Goal: Task Accomplishment & Management: Use online tool/utility

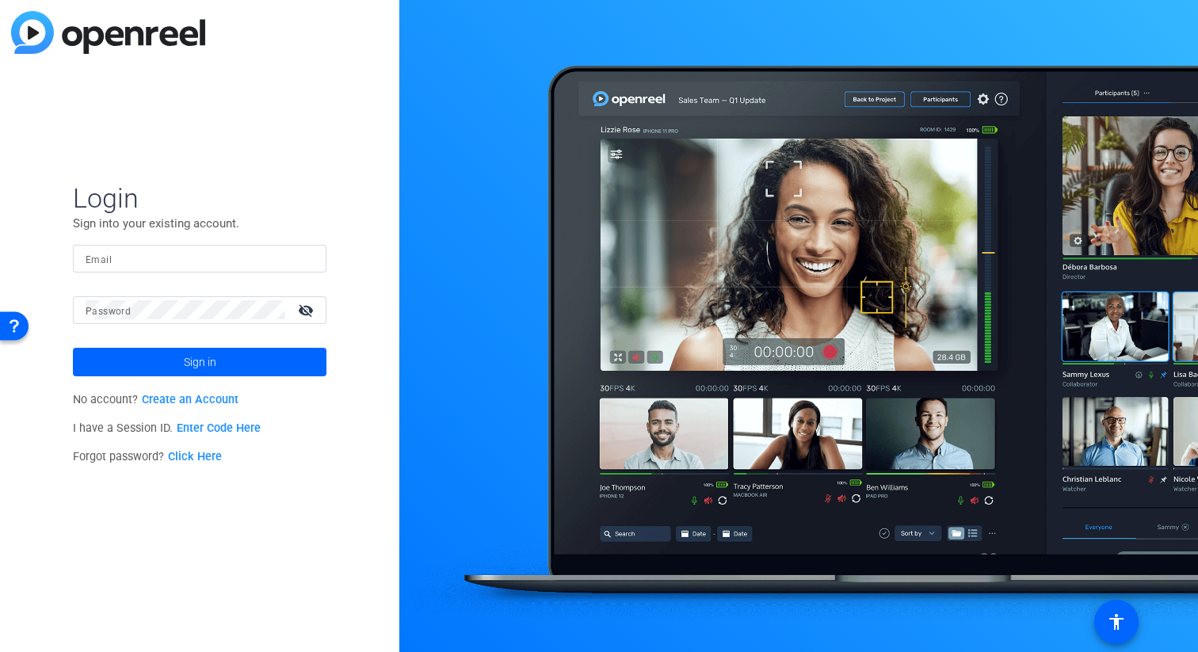
click at [267, 260] on input "Email" at bounding box center [200, 258] width 228 height 19
type input "[PERSON_NAME][EMAIL_ADDRESS][PERSON_NAME][DOMAIN_NAME]"
click at [73, 348] on button "Sign in" at bounding box center [200, 362] width 254 height 29
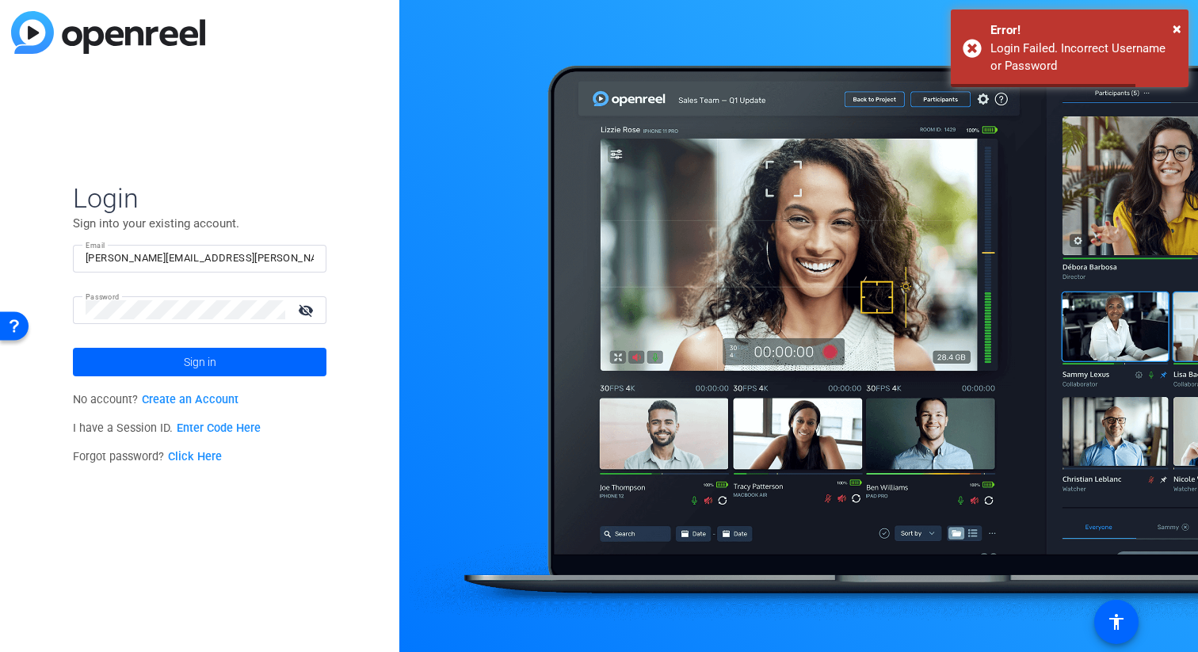
click at [217, 299] on div at bounding box center [186, 310] width 200 height 28
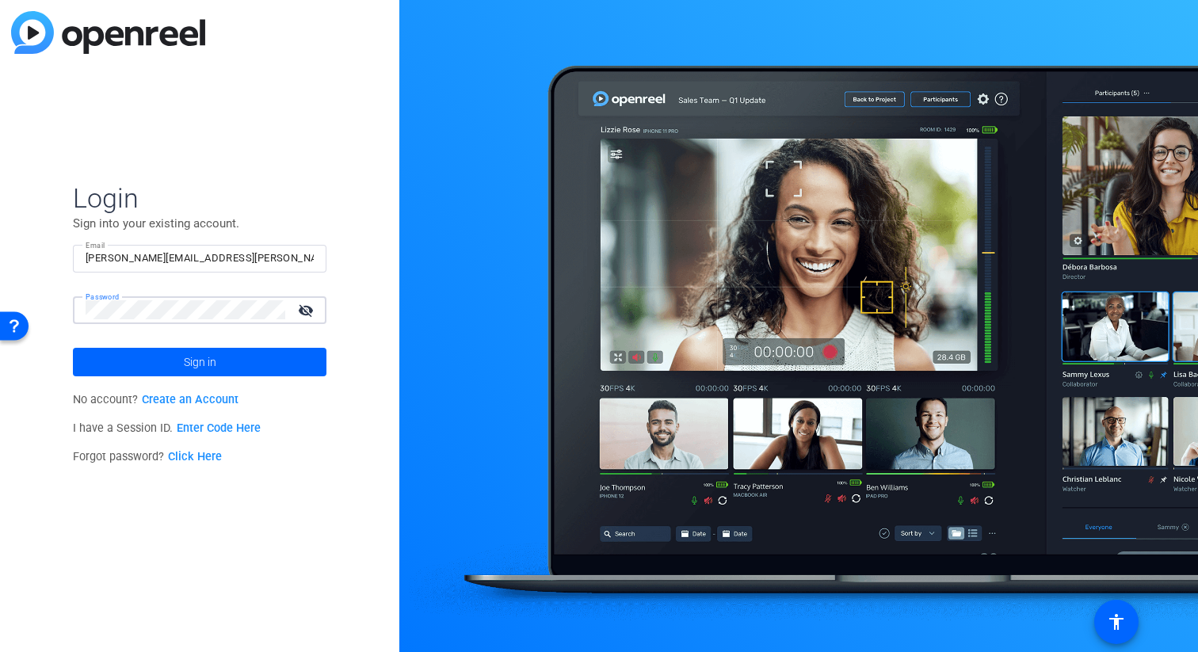
click at [73, 348] on button "Sign in" at bounding box center [200, 362] width 254 height 29
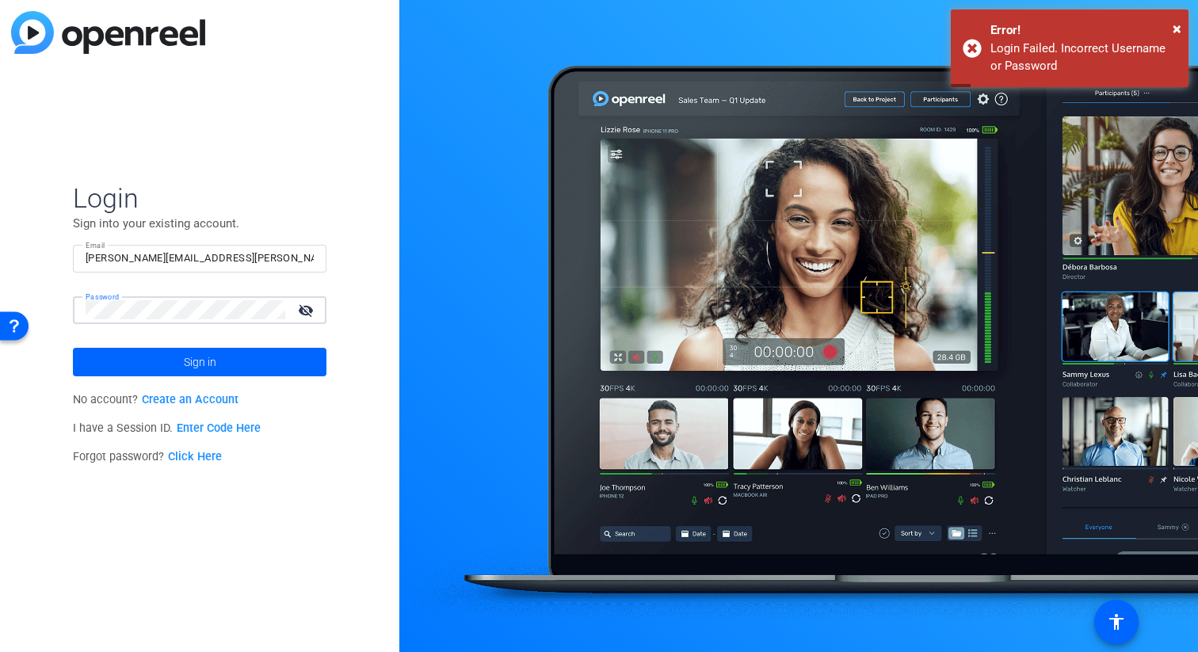
click at [73, 348] on button "Sign in" at bounding box center [200, 362] width 254 height 29
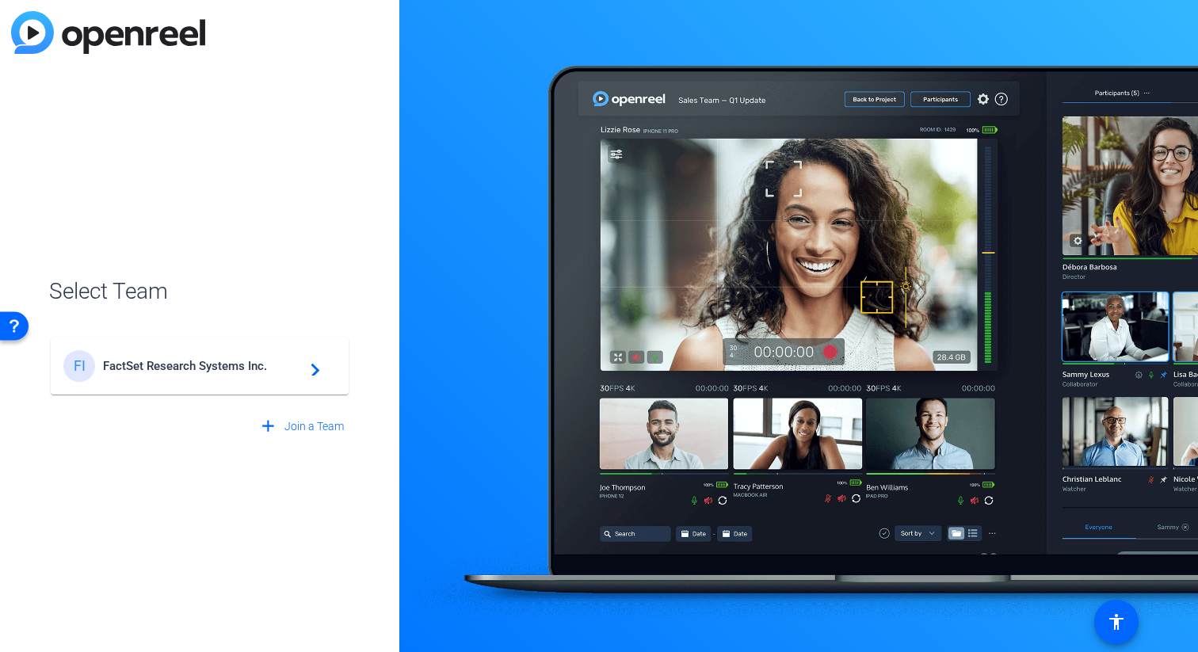
click at [221, 341] on mat-card-content "FI FactSet Research Systems Inc. navigate_next" at bounding box center [200, 366] width 298 height 57
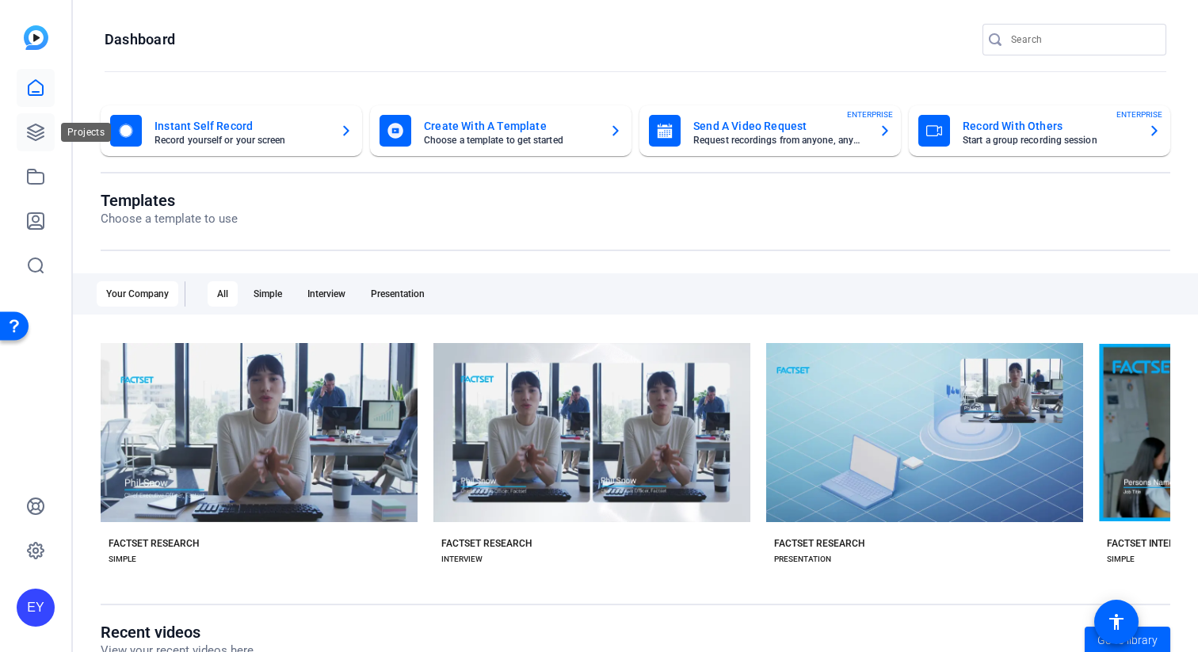
click at [46, 142] on link at bounding box center [36, 132] width 38 height 38
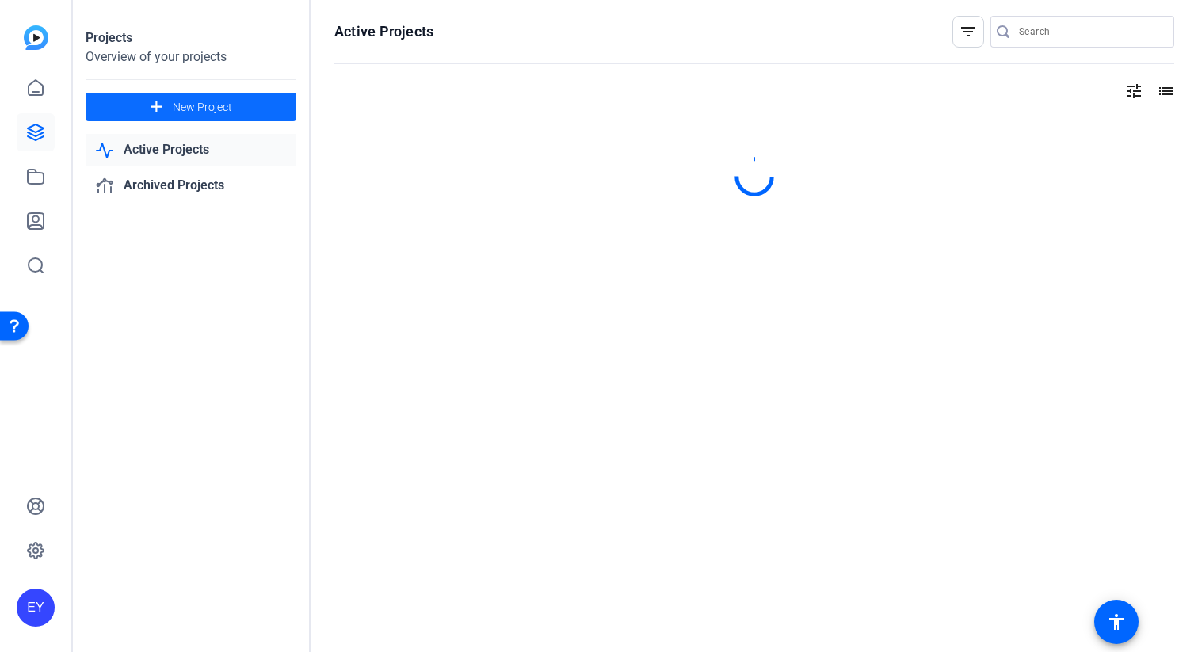
click at [147, 104] on mat-icon "add" at bounding box center [157, 107] width 20 height 20
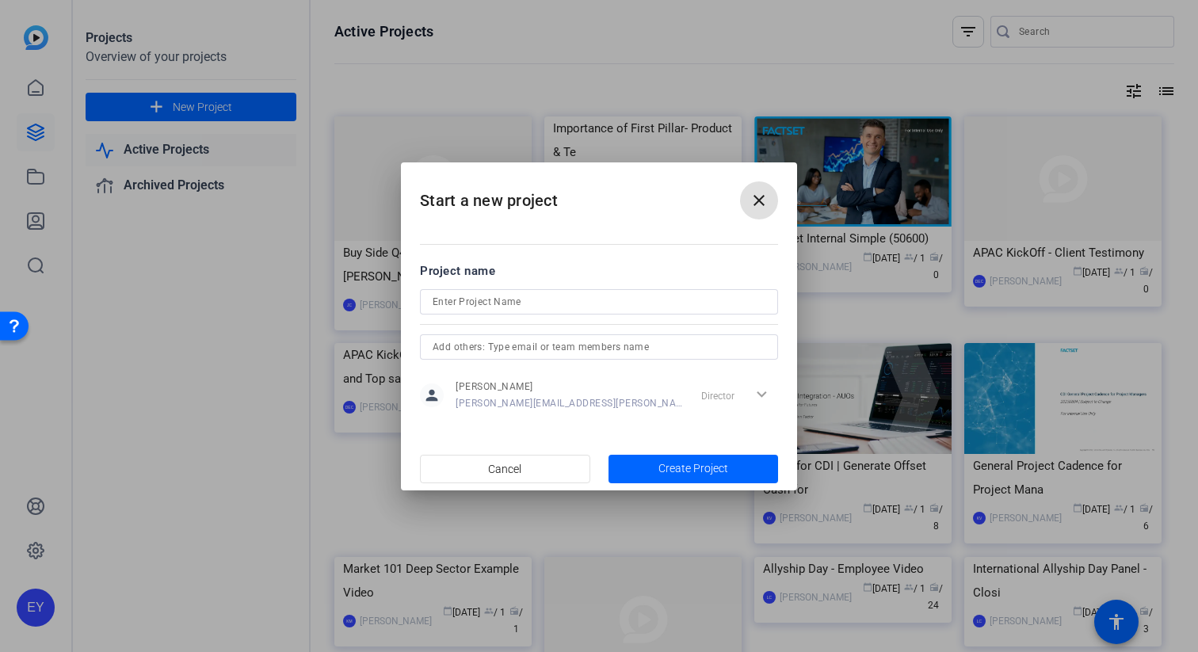
click at [587, 303] on input at bounding box center [599, 301] width 333 height 19
type input "Screenrecord"
click at [0, 0] on span "button" at bounding box center [0, 0] width 0 height 0
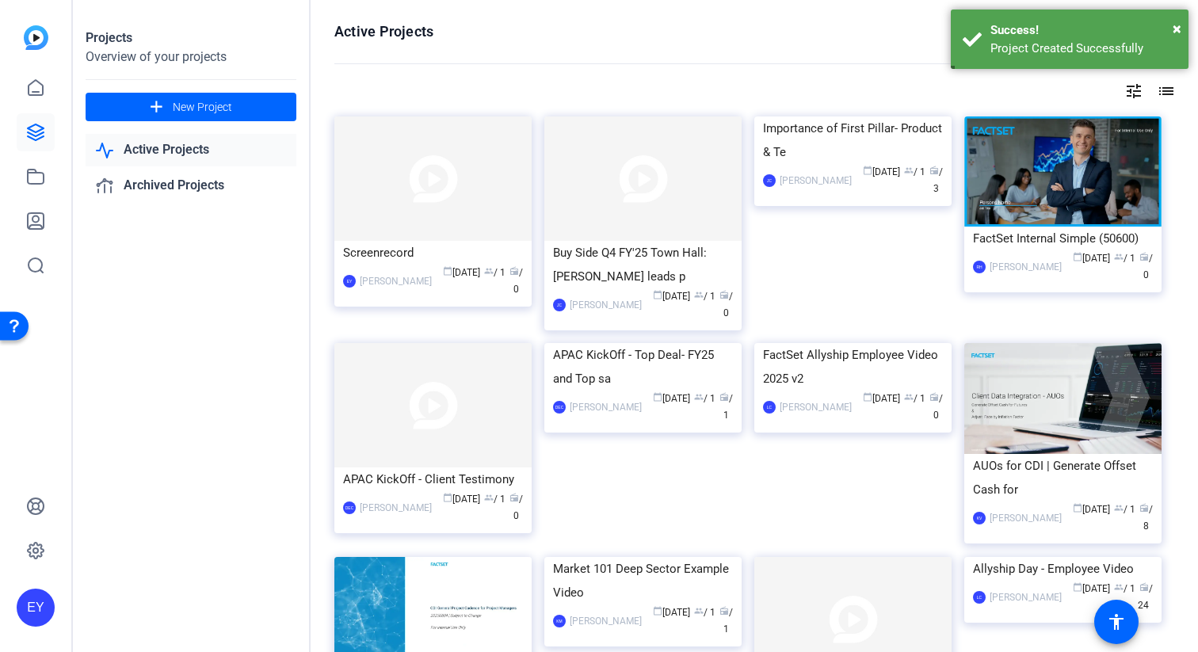
click at [380, 255] on div "Screenrecord" at bounding box center [433, 253] width 180 height 24
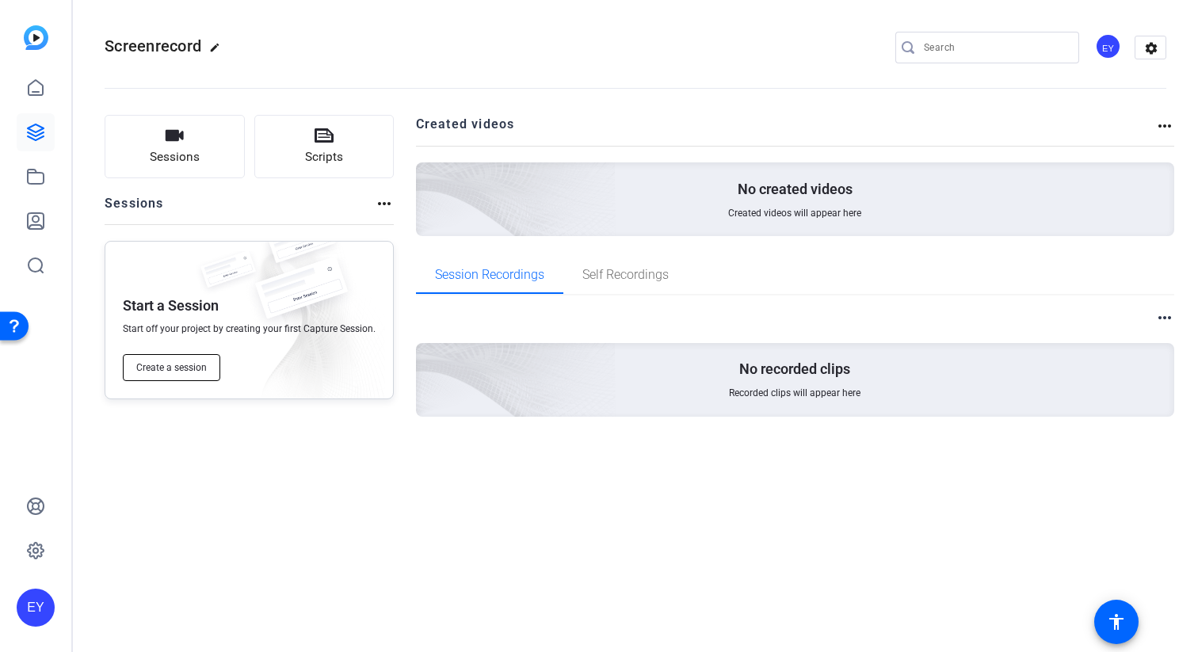
click at [184, 361] on button "Create a session" at bounding box center [171, 367] width 97 height 27
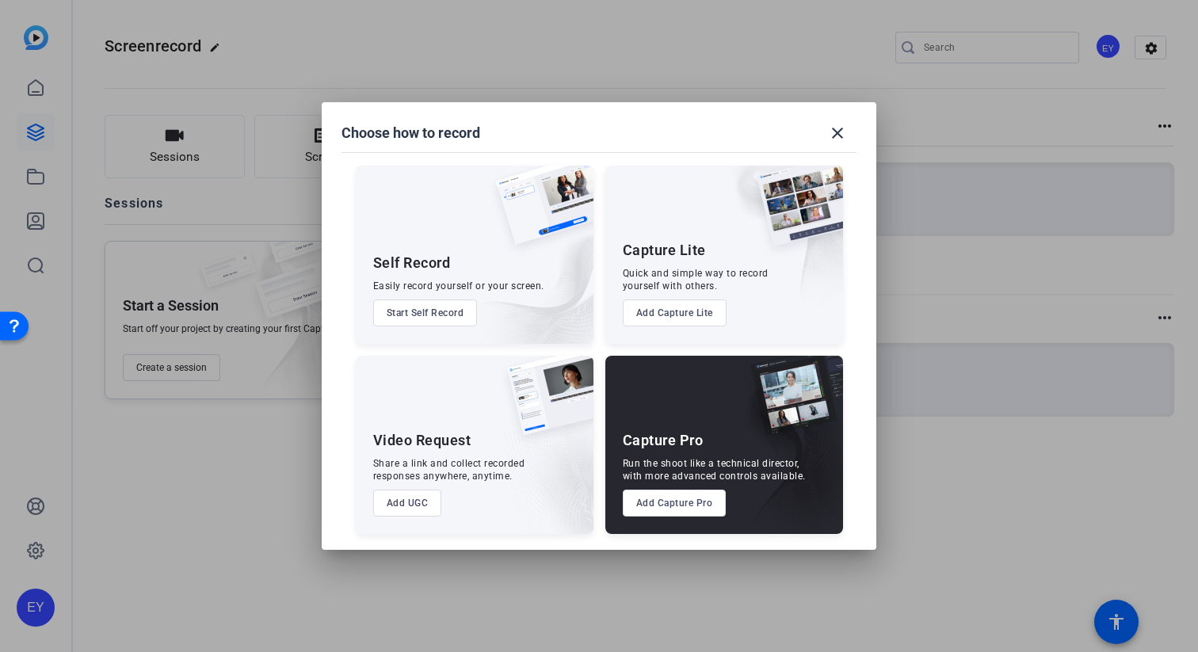
click at [444, 311] on button "Start Self Record" at bounding box center [425, 313] width 105 height 27
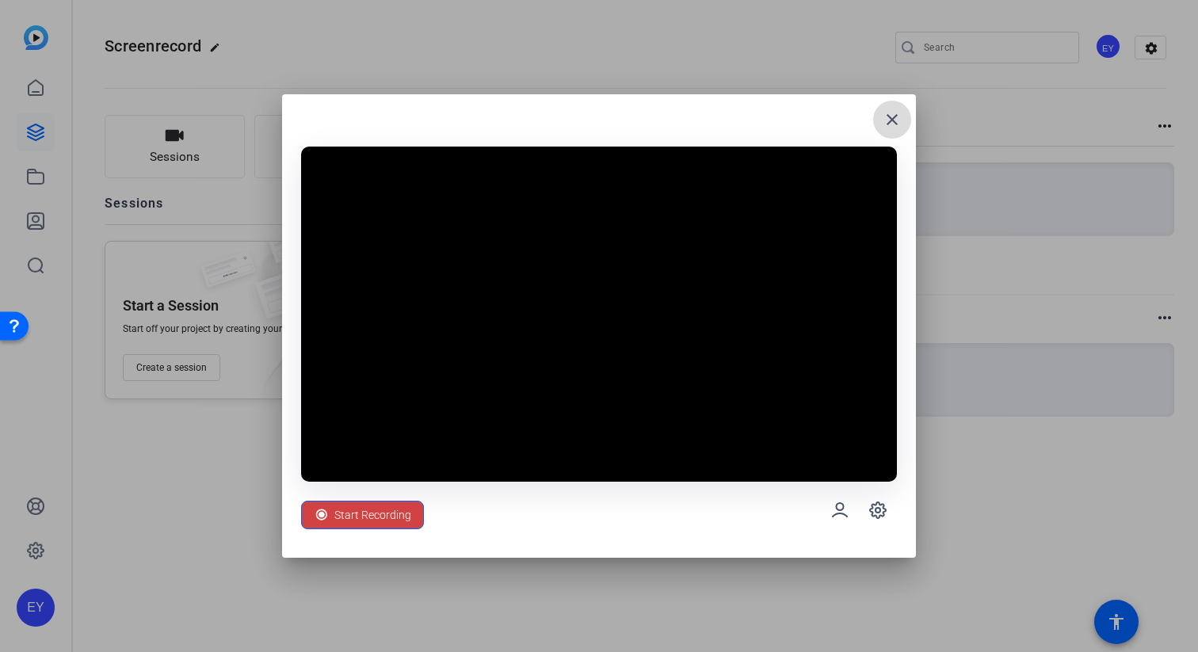
click at [897, 119] on mat-icon "close" at bounding box center [892, 119] width 19 height 19
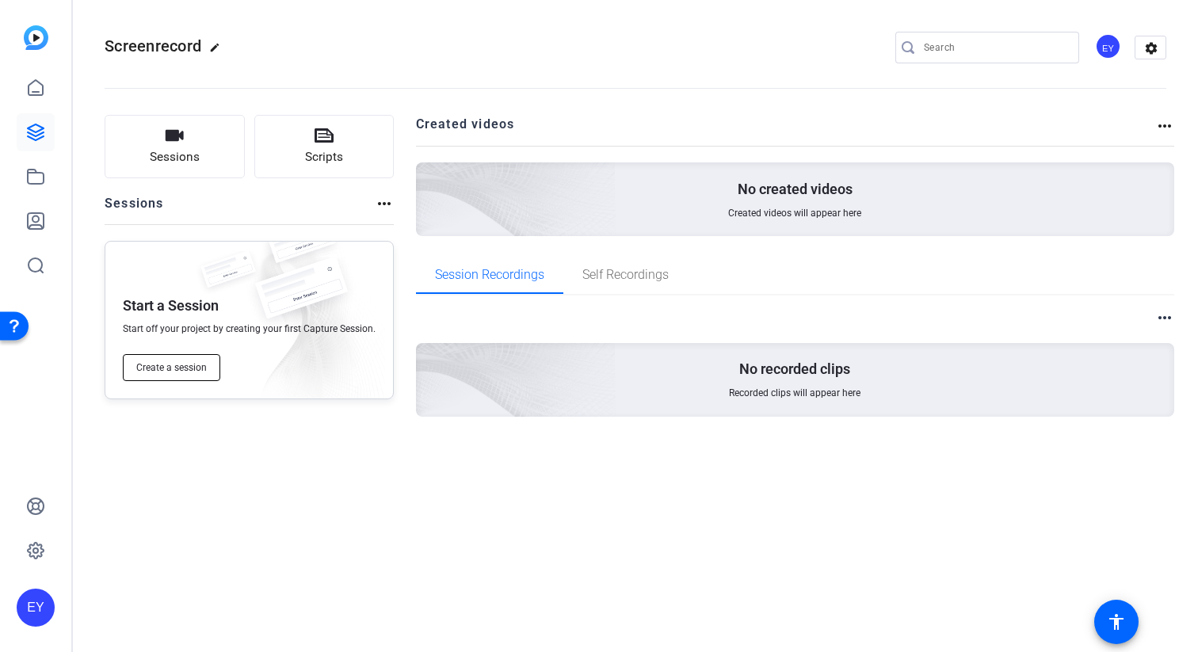
click at [173, 360] on button "Create a session" at bounding box center [171, 367] width 97 height 27
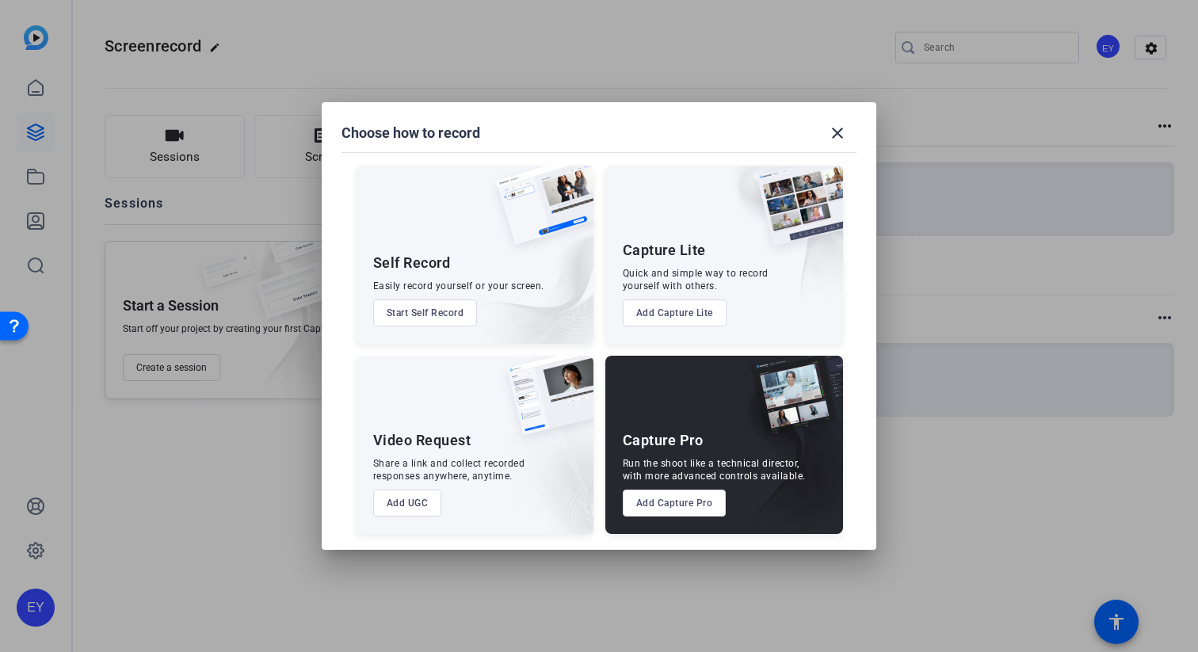
click at [399, 495] on button "Add UGC" at bounding box center [407, 503] width 69 height 27
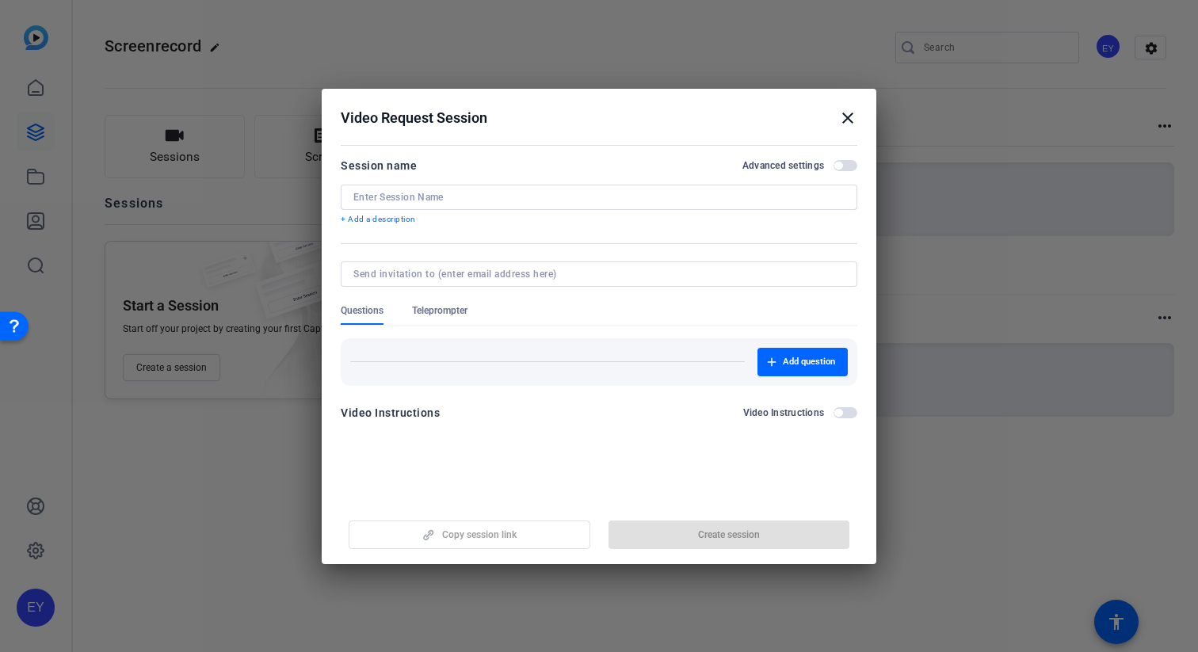
click at [422, 200] on input at bounding box center [599, 197] width 491 height 13
type input "screen record"
click at [697, 546] on span "button" at bounding box center [730, 535] width 242 height 38
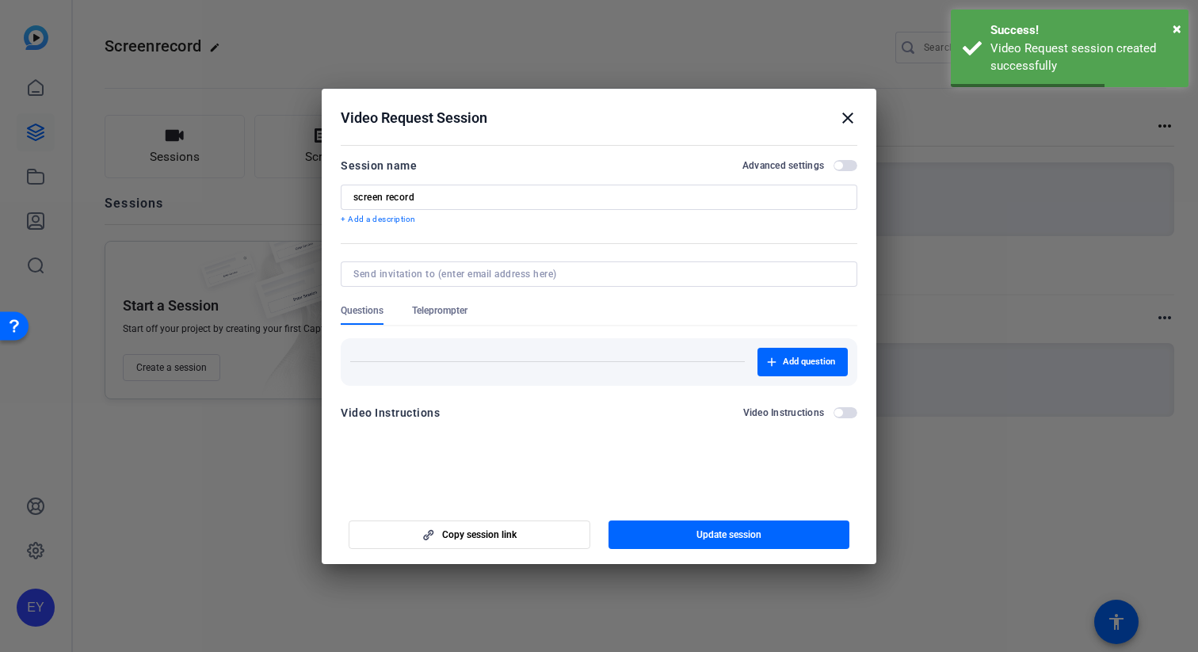
click at [837, 109] on div "Video Request Session close" at bounding box center [599, 118] width 517 height 19
click at [849, 120] on mat-icon "close" at bounding box center [848, 118] width 19 height 19
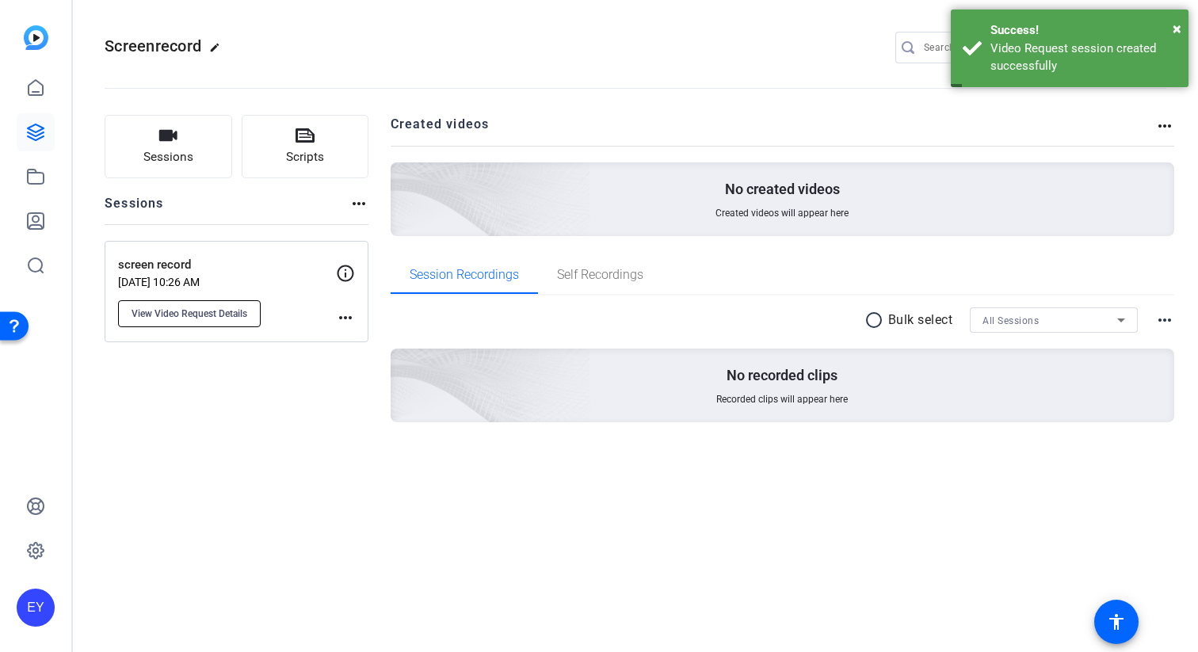
click at [223, 308] on span "View Video Request Details" at bounding box center [190, 314] width 116 height 13
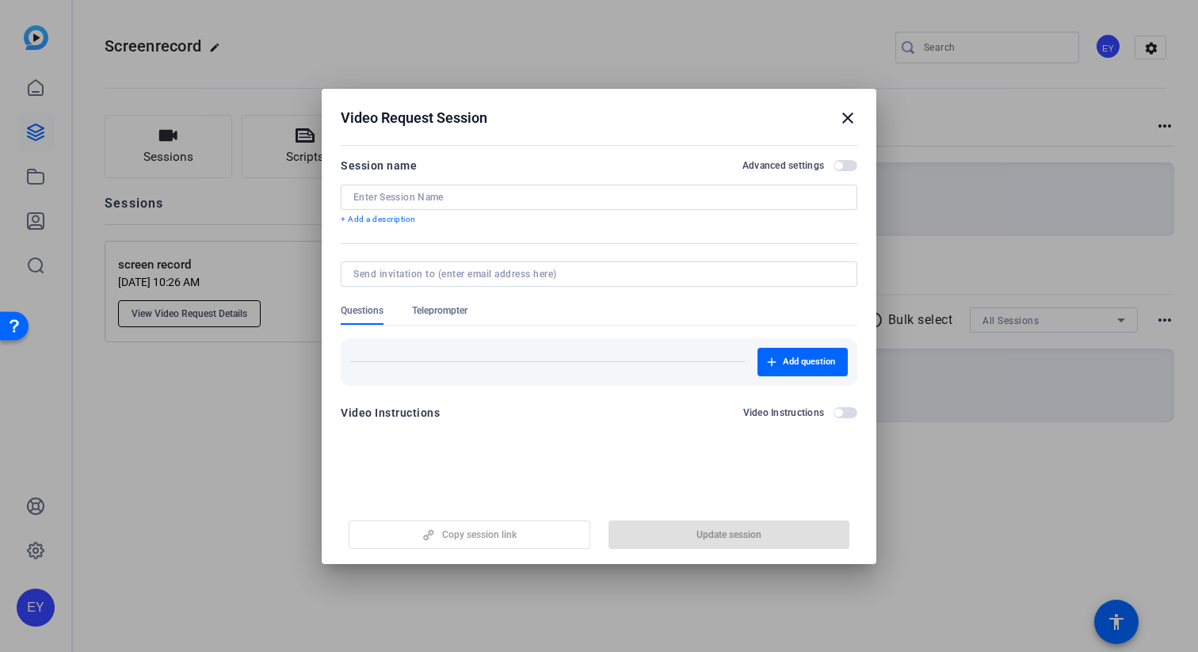
type input "screen record"
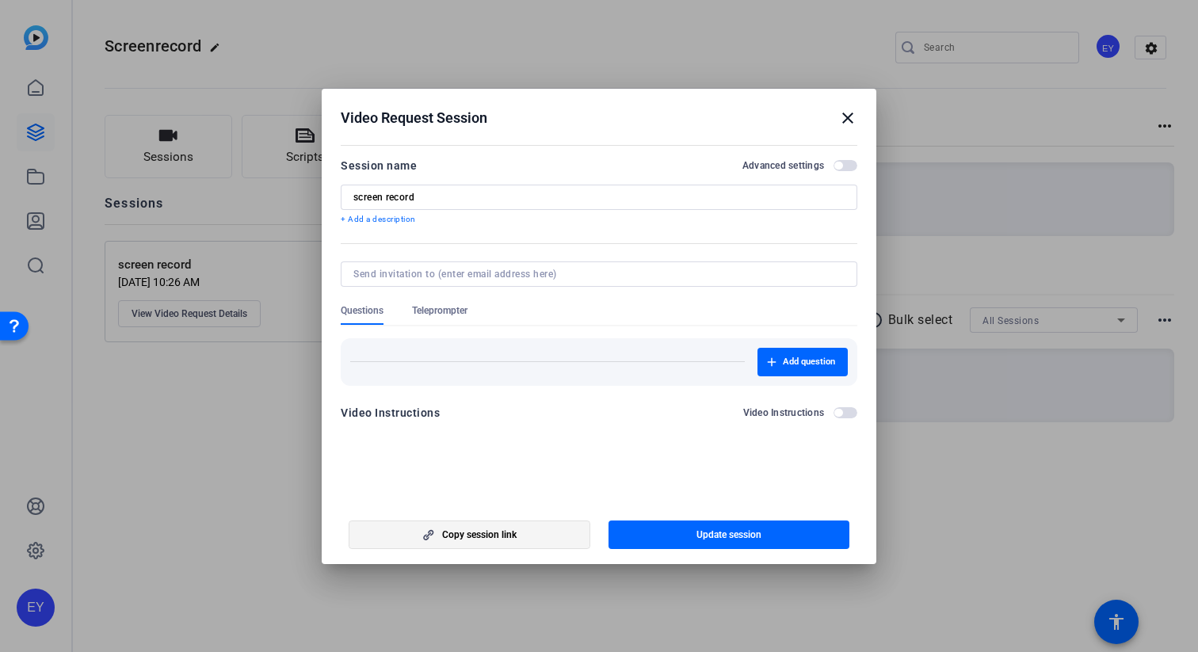
click at [405, 528] on span "button" at bounding box center [470, 535] width 240 height 38
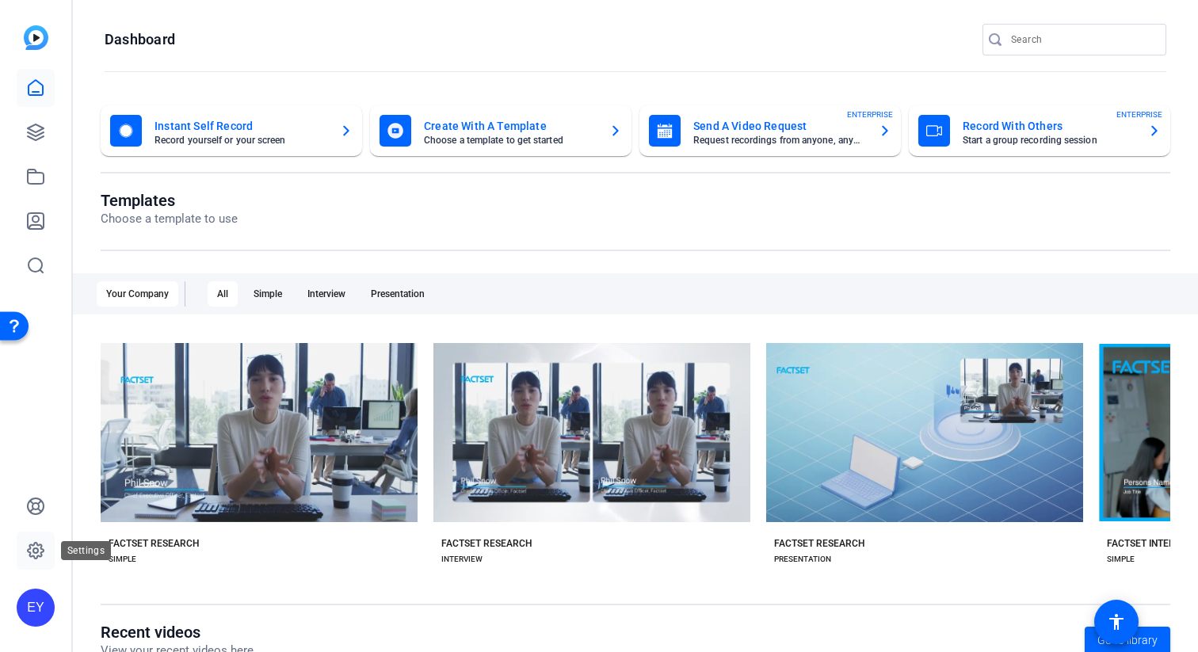
click at [40, 555] on icon at bounding box center [35, 550] width 19 height 19
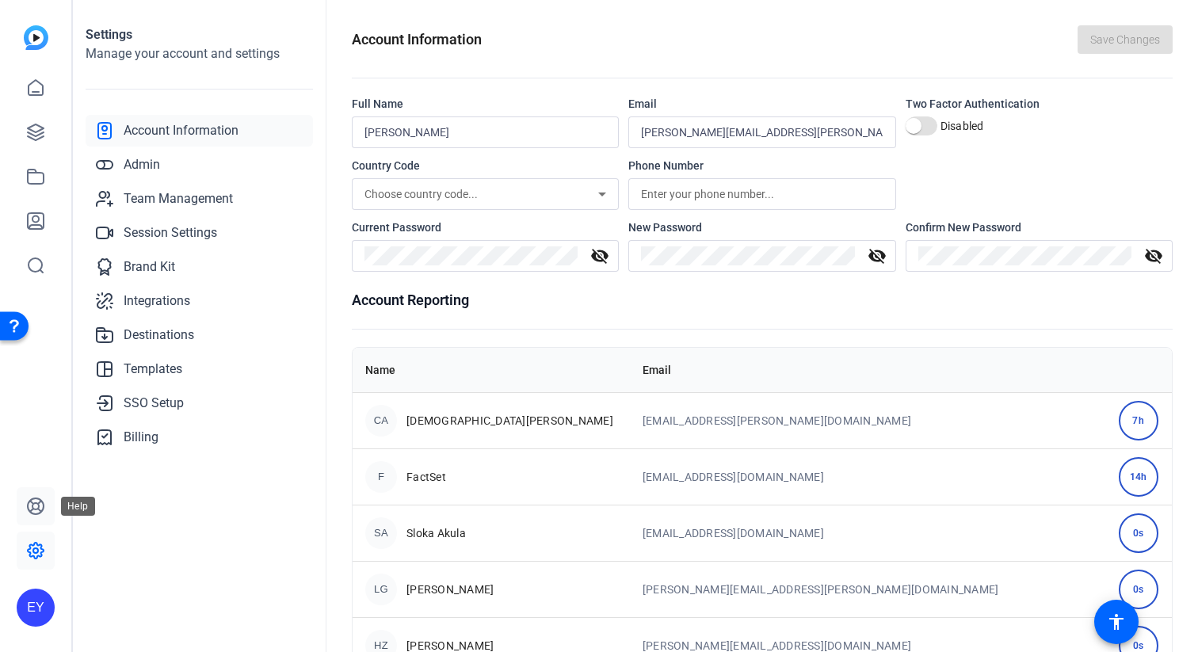
click at [30, 507] on icon at bounding box center [35, 506] width 19 height 19
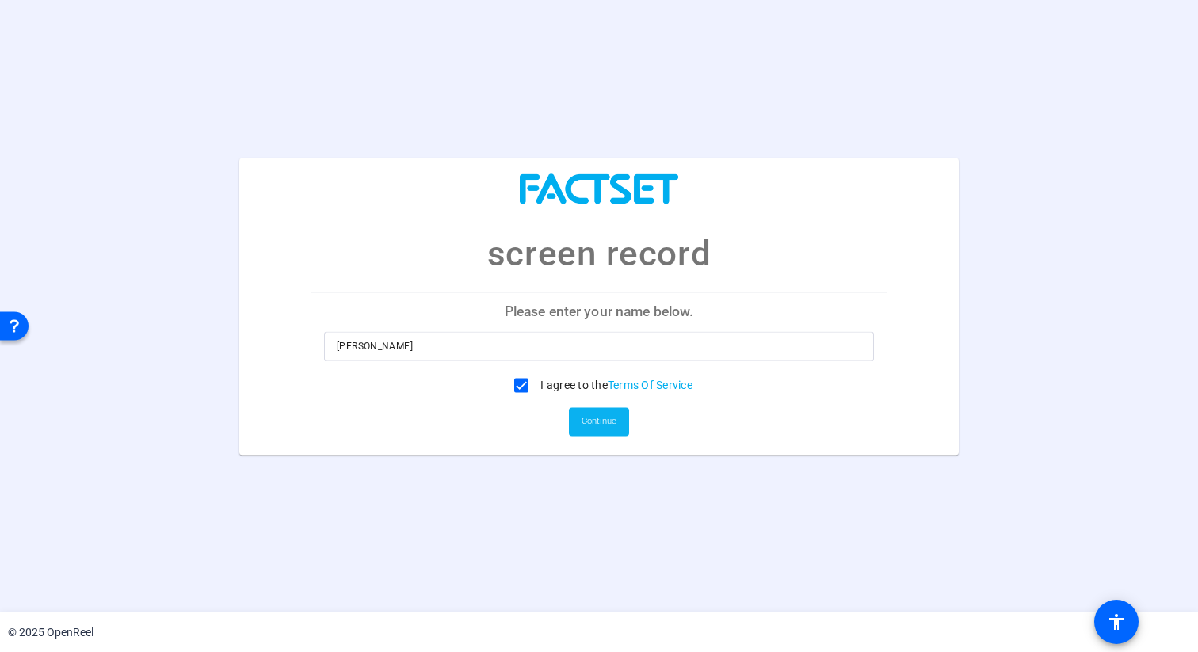
click at [611, 423] on span "Continue" at bounding box center [599, 422] width 35 height 24
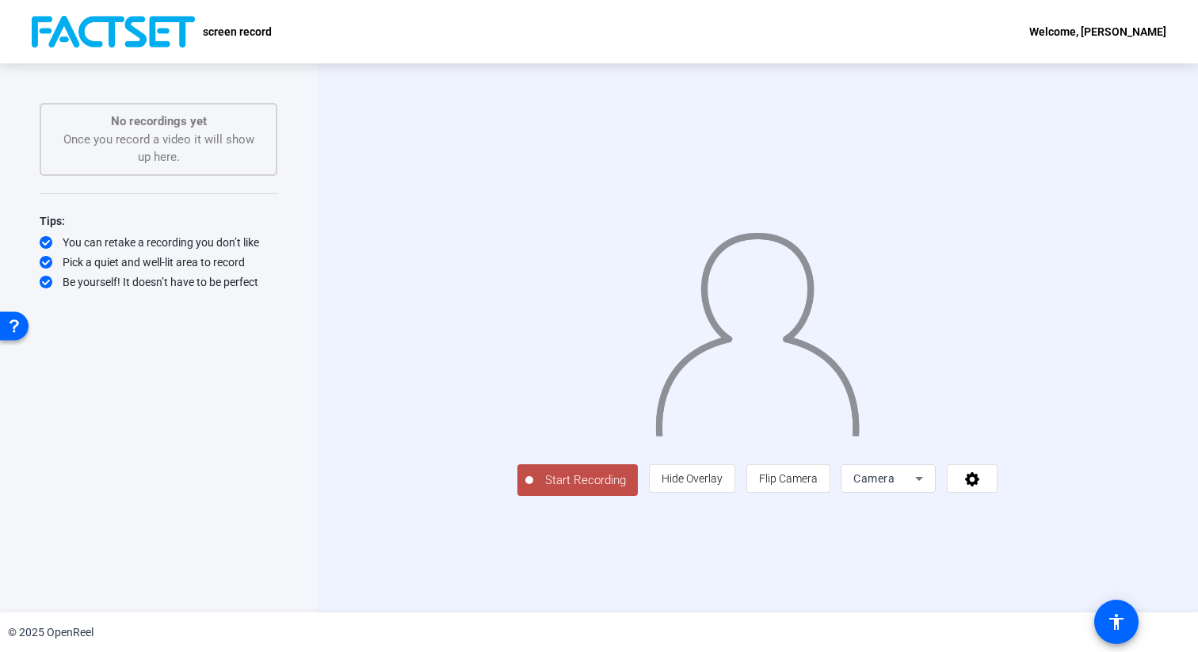
click at [916, 488] on div "Camera" at bounding box center [885, 478] width 62 height 19
